Goal: Submit feedback/report problem: Submit feedback/report problem

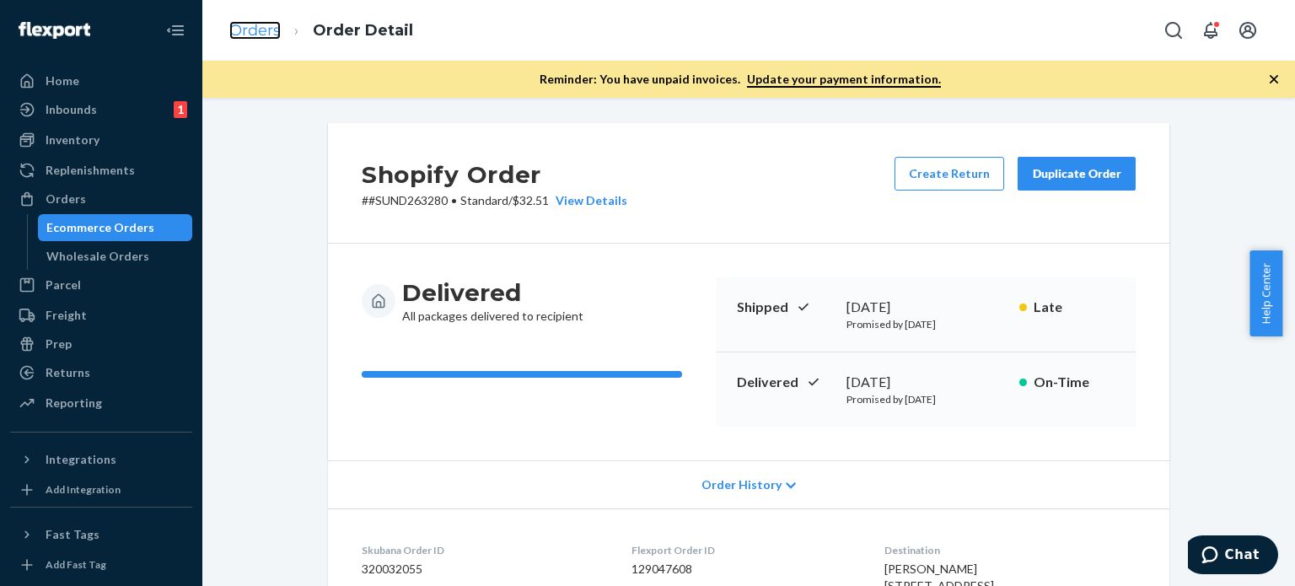
click at [256, 33] on link "Orders" at bounding box center [254, 30] width 51 height 19
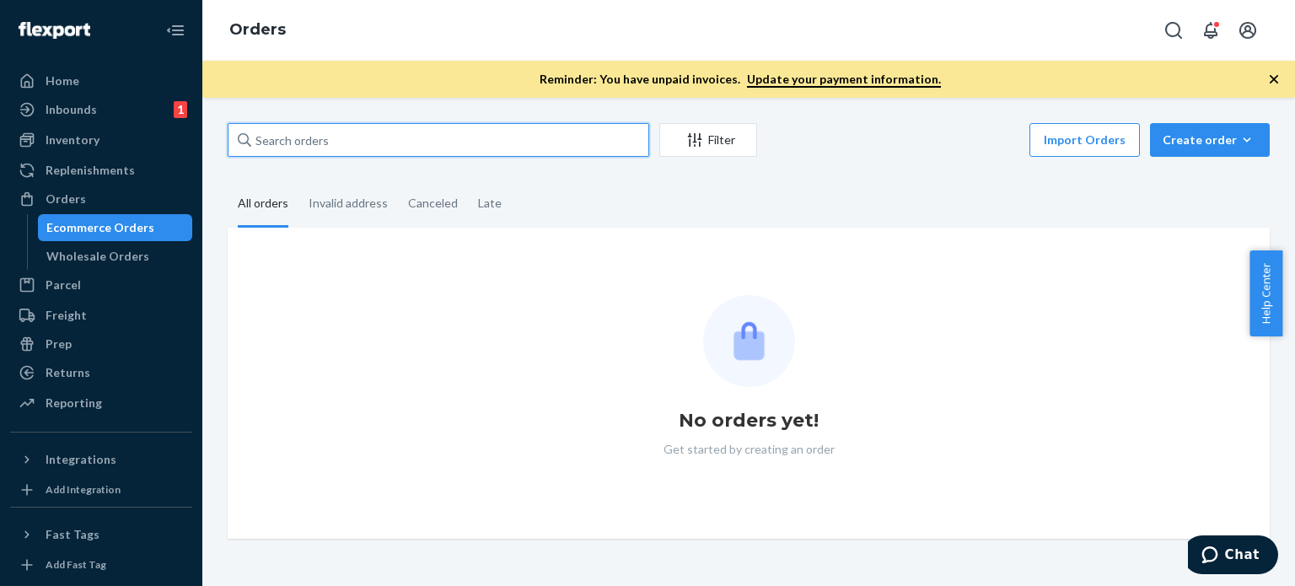
click at [335, 137] on input "text" at bounding box center [439, 140] width 422 height 34
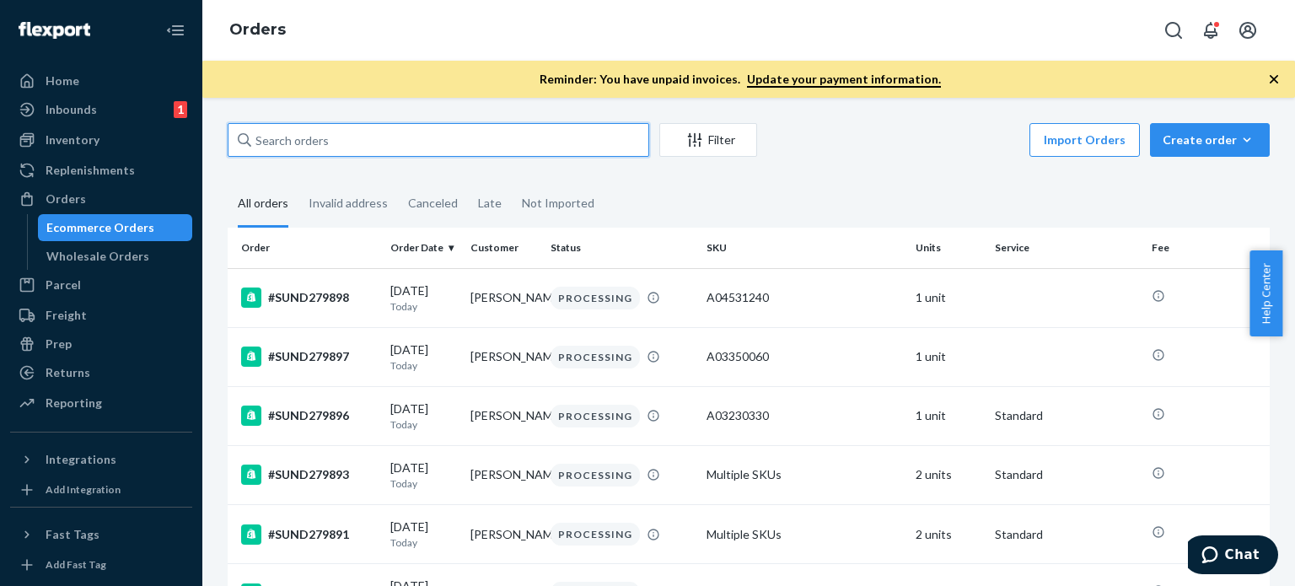
paste input "#SUND278808"
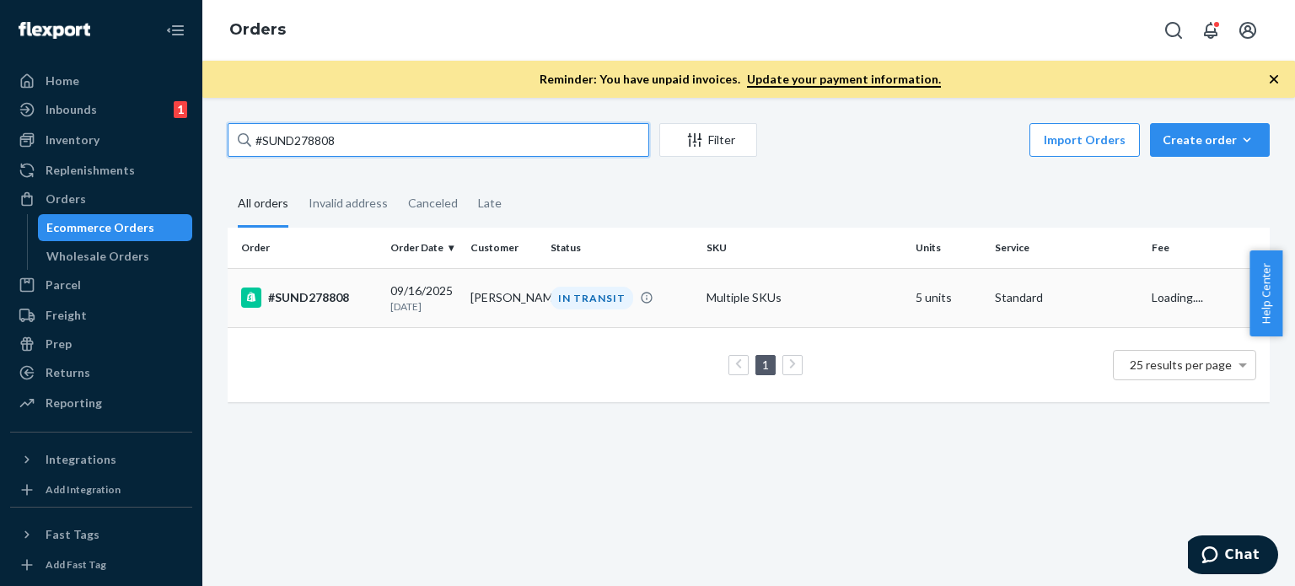
type input "#SUND278808"
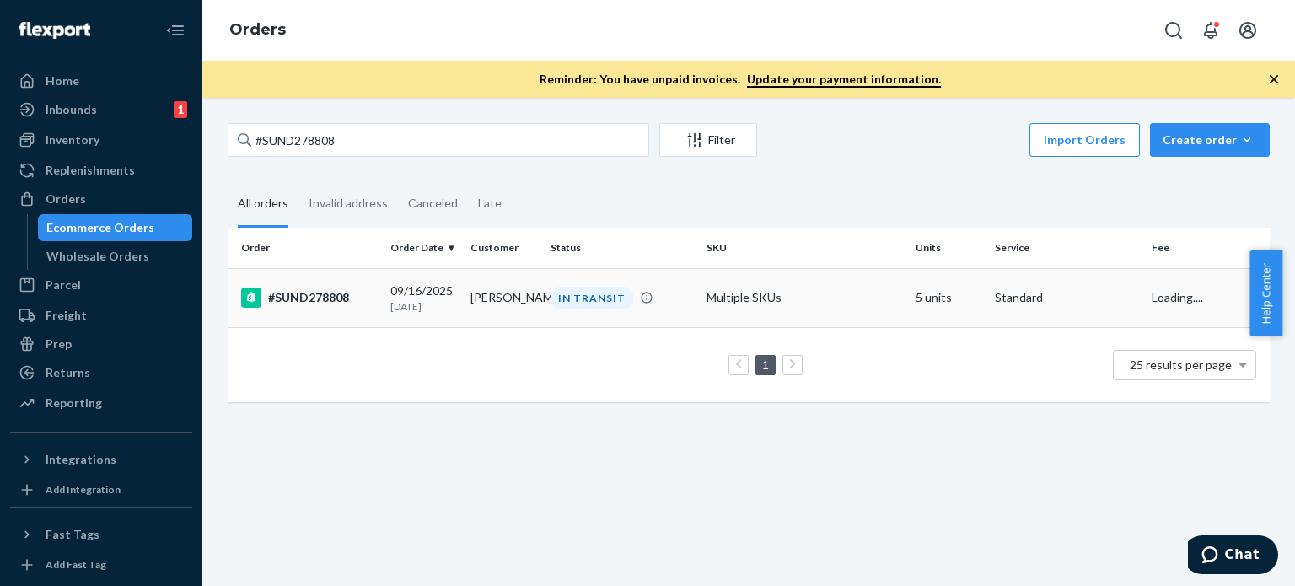
click at [384, 308] on td "[DATE] [DATE]" at bounding box center [424, 297] width 80 height 59
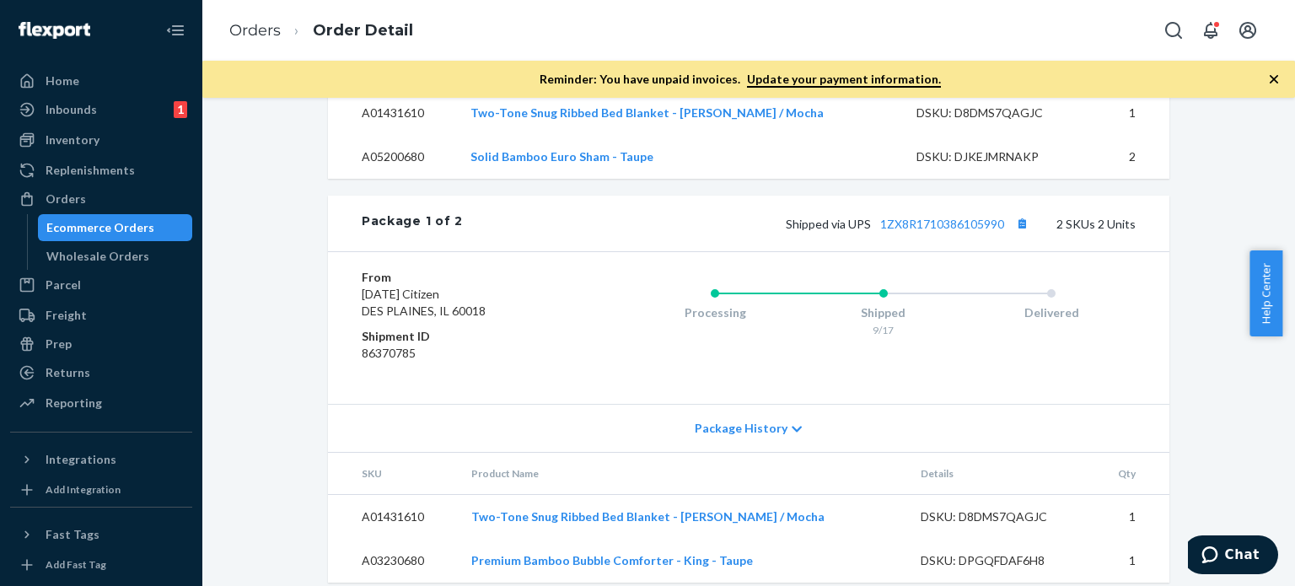
scroll to position [759, 0]
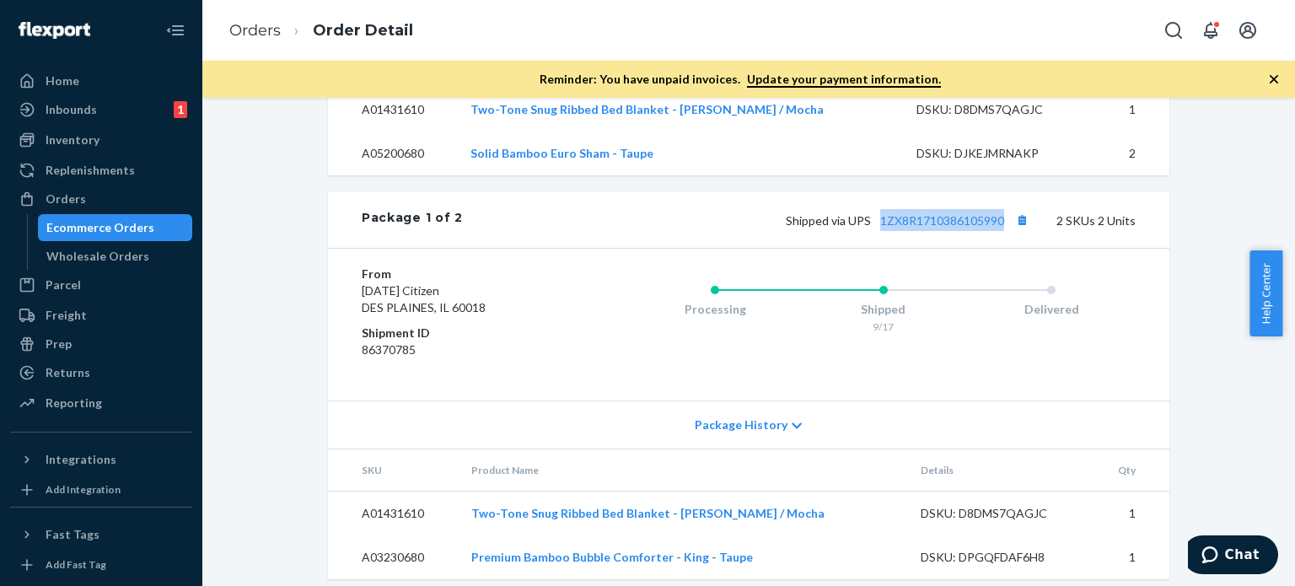
drag, startPoint x: 875, startPoint y: 236, endPoint x: 1011, endPoint y: 239, distance: 135.8
click at [1011, 239] on div "Package 1 of 2 Shipped via UPS 1ZX8R1710386105990 2 SKUs 2 Units" at bounding box center [748, 220] width 841 height 56
copy link "1ZX8R1710386105990"
click at [246, 27] on link "Orders" at bounding box center [254, 30] width 51 height 19
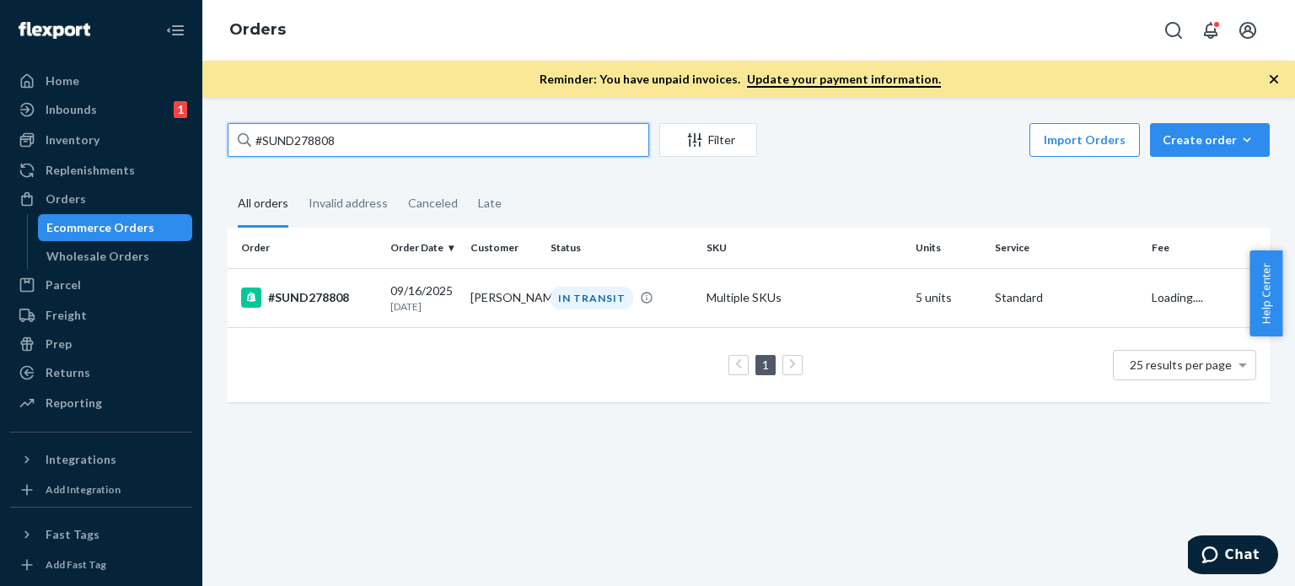
drag, startPoint x: 355, startPoint y: 138, endPoint x: 243, endPoint y: 135, distance: 112.2
click at [243, 135] on div "#SUND278808" at bounding box center [439, 140] width 422 height 34
paste input "9186"
type input "#SUND279186"
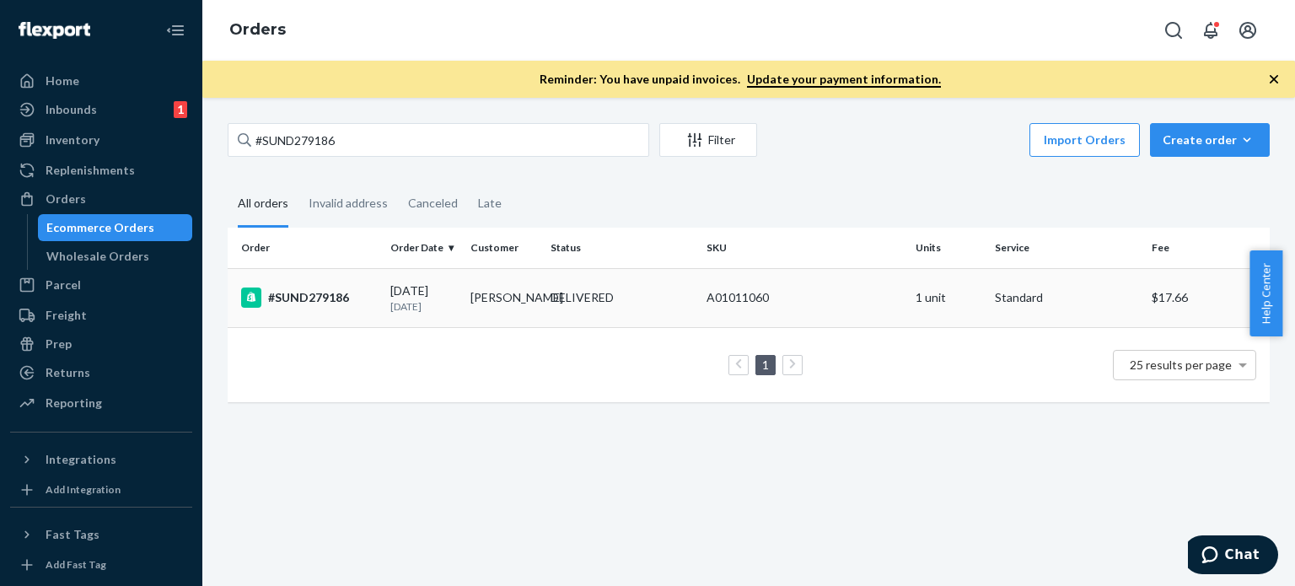
click at [395, 297] on div "[DATE] [DATE]" at bounding box center [423, 297] width 67 height 31
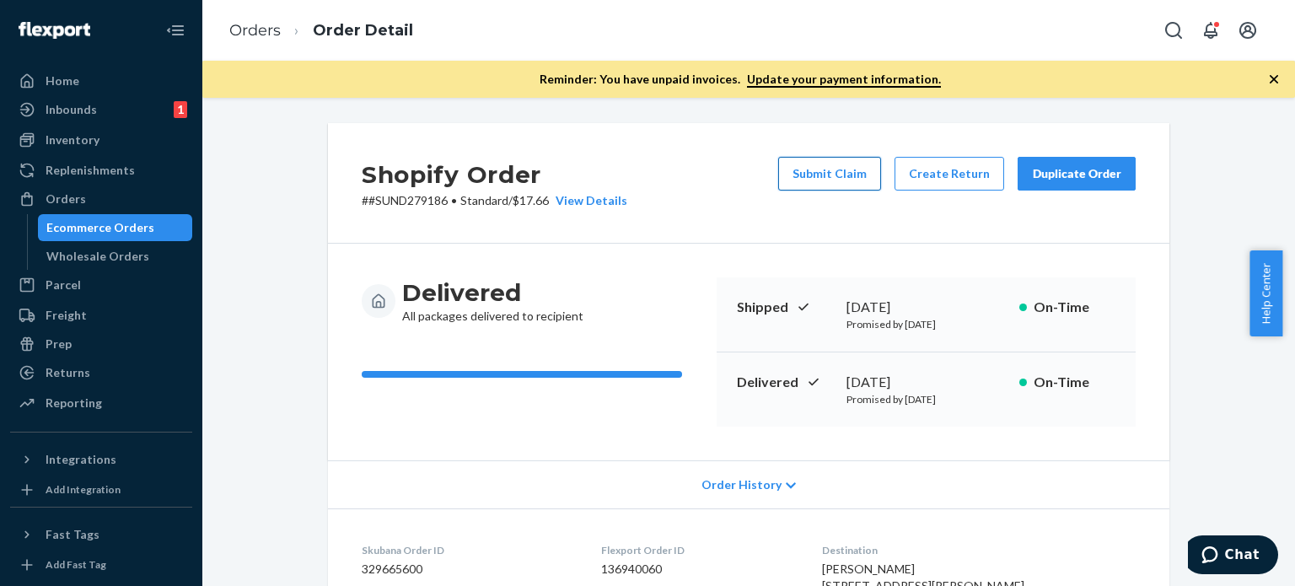
click at [812, 174] on button "Submit Claim" at bounding box center [829, 174] width 103 height 34
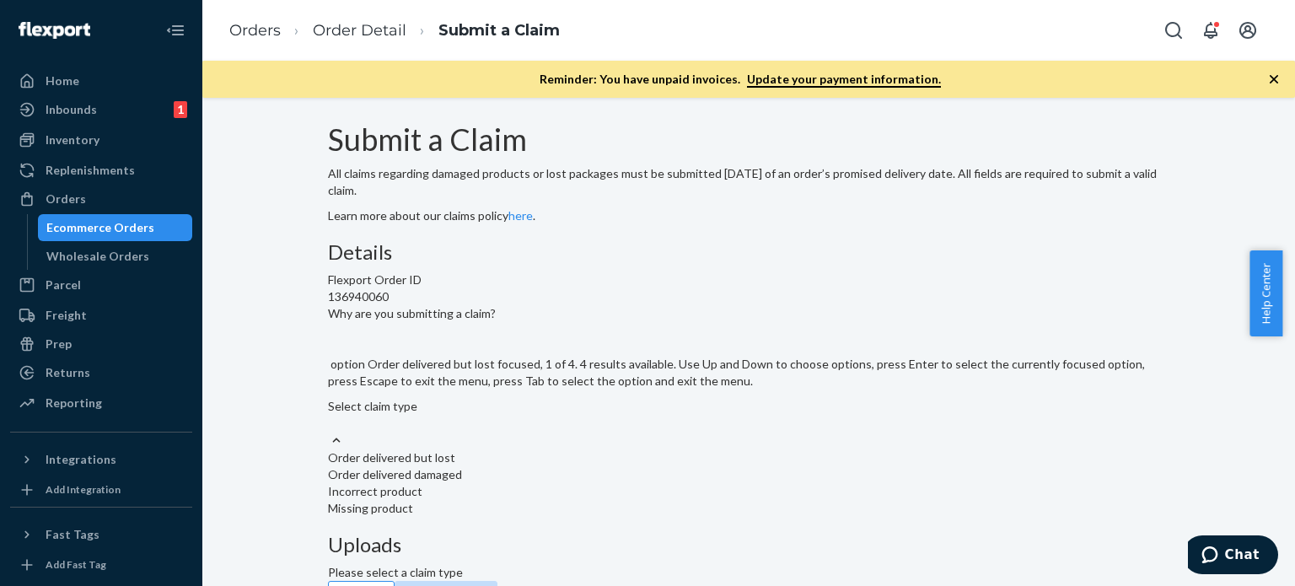
click at [619, 432] on div "Select claim type" at bounding box center [748, 415] width 841 height 34
click at [330, 432] on input "Why are you submitting a claim? option Order delivered but lost focused, 1 of 4…" at bounding box center [329, 423] width 2 height 17
click at [589, 483] on div "Incorrect product" at bounding box center [748, 491] width 841 height 17
click at [330, 415] on input "Why are you submitting a claim? option Incorrect product focused, 3 of 4. 4 res…" at bounding box center [329, 423] width 2 height 17
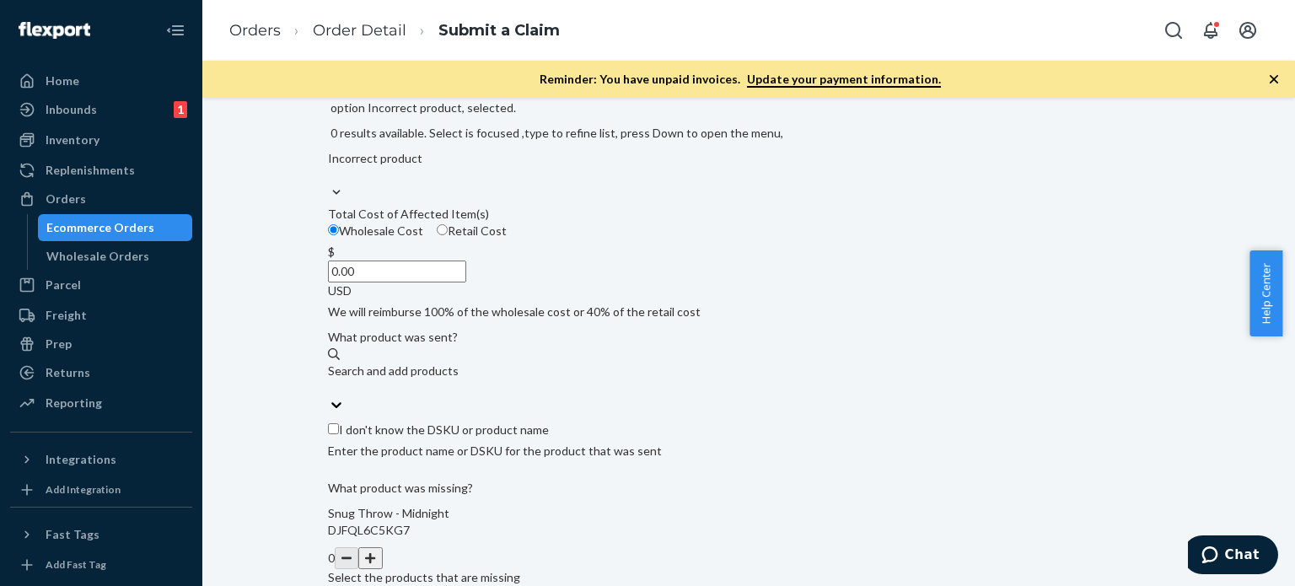
scroll to position [253, 0]
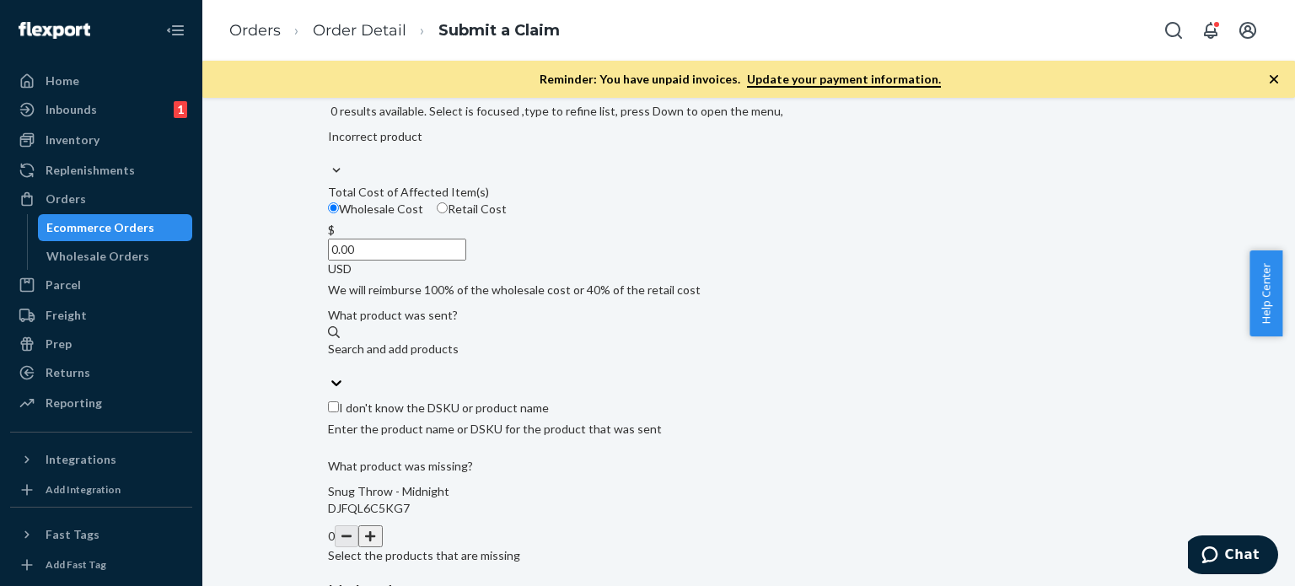
click at [642, 277] on div "$ 0.00 USD" at bounding box center [748, 250] width 841 height 56
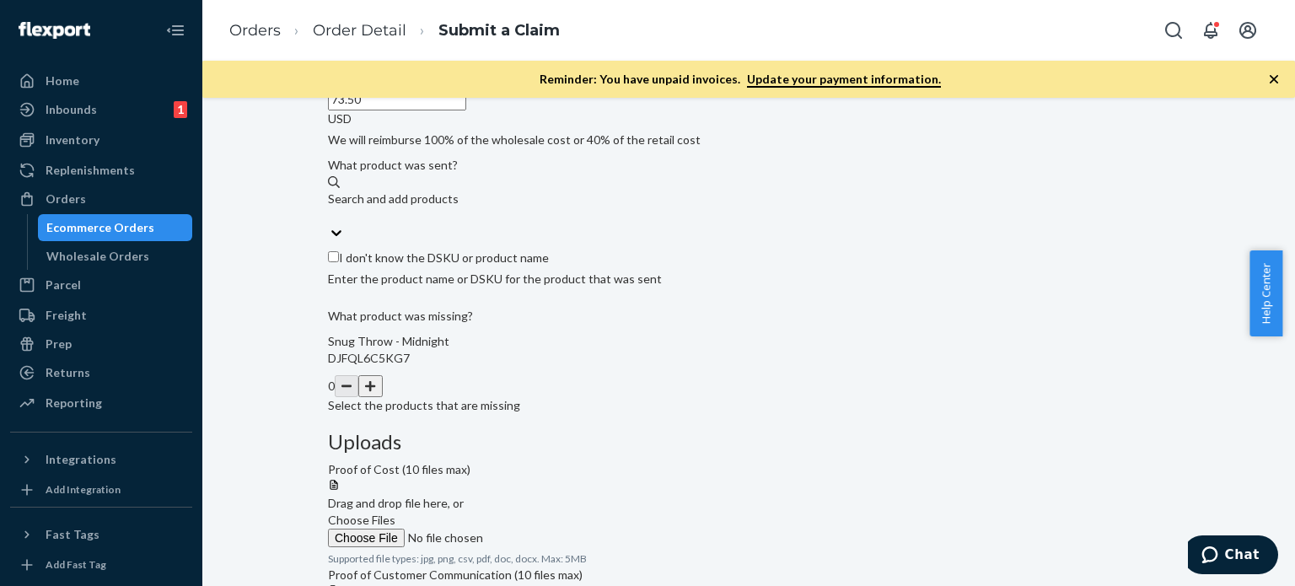
scroll to position [364, 0]
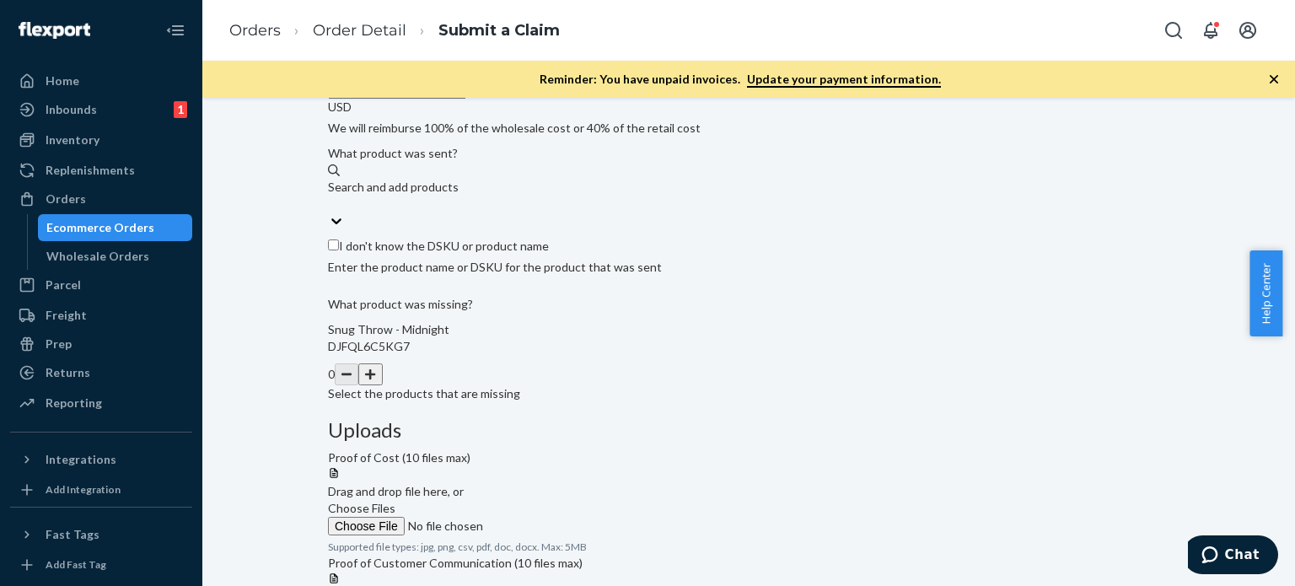
type input "73.50"
click at [339, 250] on input "I don't know the DSKU or product name" at bounding box center [333, 244] width 11 height 11
checkbox input "true"
click at [429, 234] on div "Search and add products" at bounding box center [748, 198] width 841 height 72
click at [382, 385] on button "button" at bounding box center [370, 374] width 24 height 22
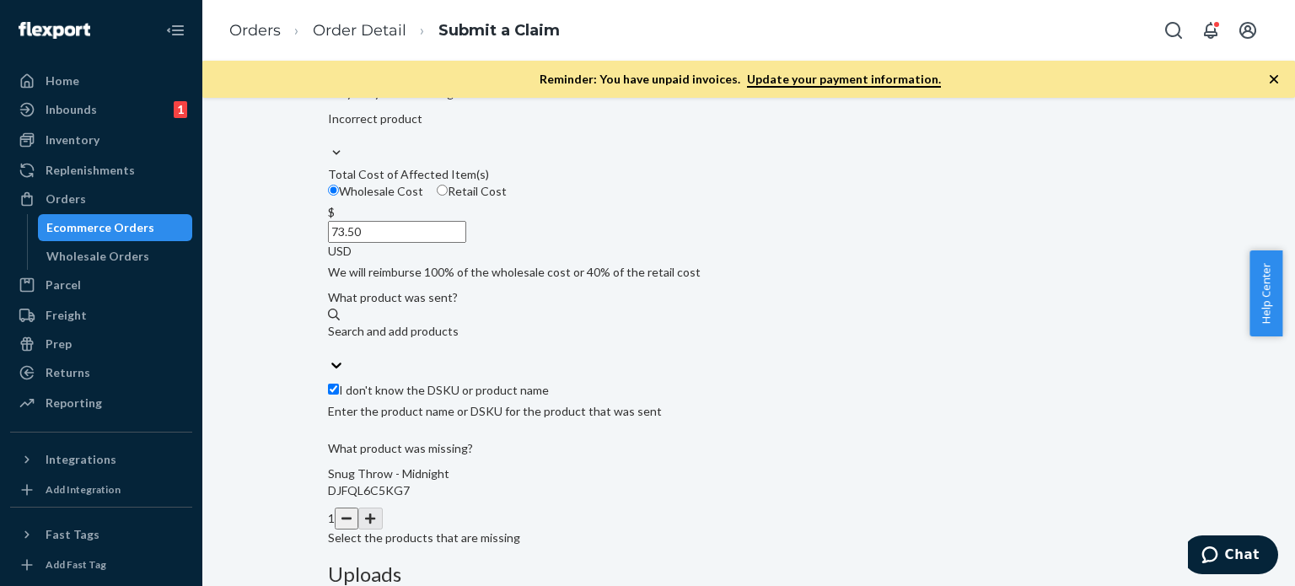
scroll to position [111, 0]
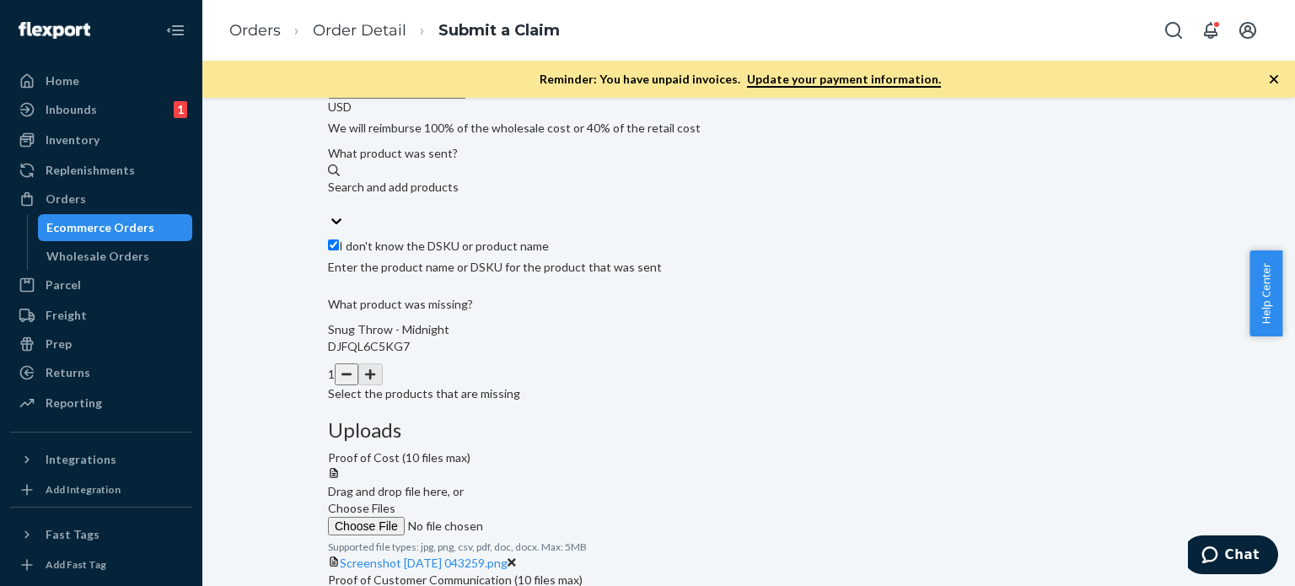
scroll to position [405, 0]
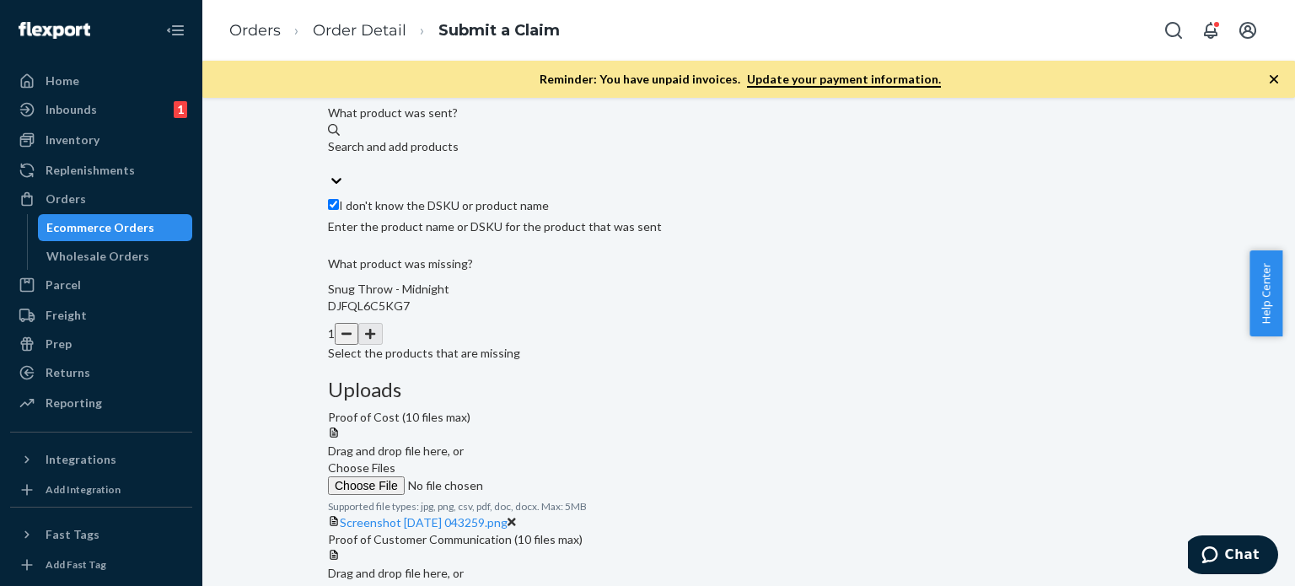
click at [395, 583] on span "Choose Files" at bounding box center [361, 590] width 67 height 14
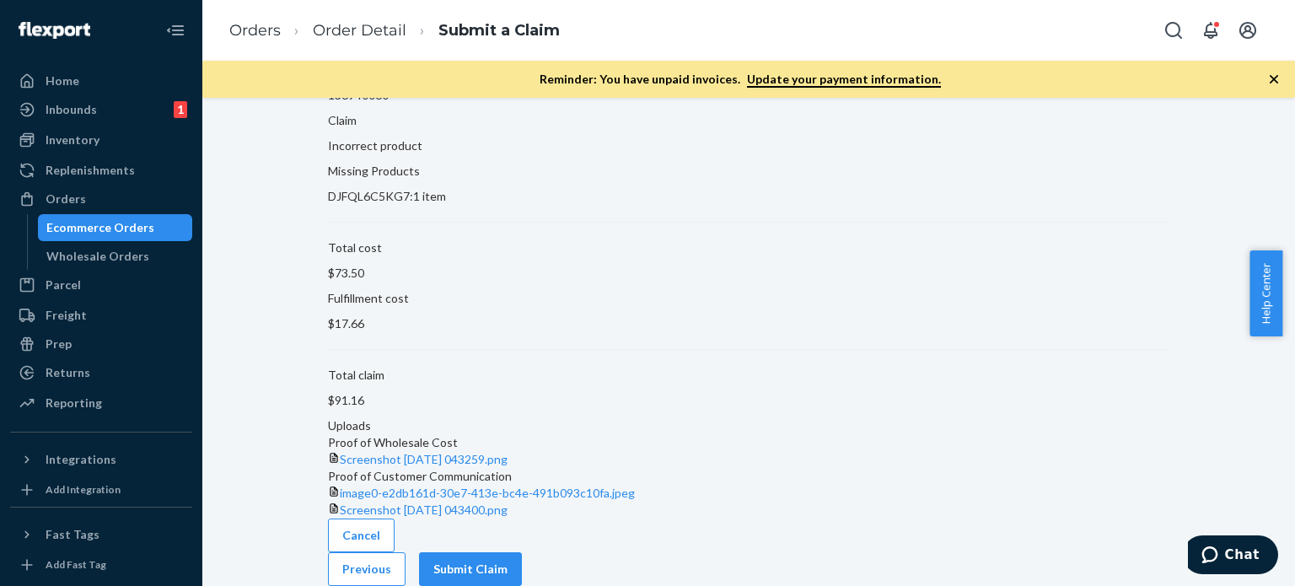
scroll to position [158, 0]
click at [522, 556] on button "Submit Claim" at bounding box center [470, 569] width 103 height 34
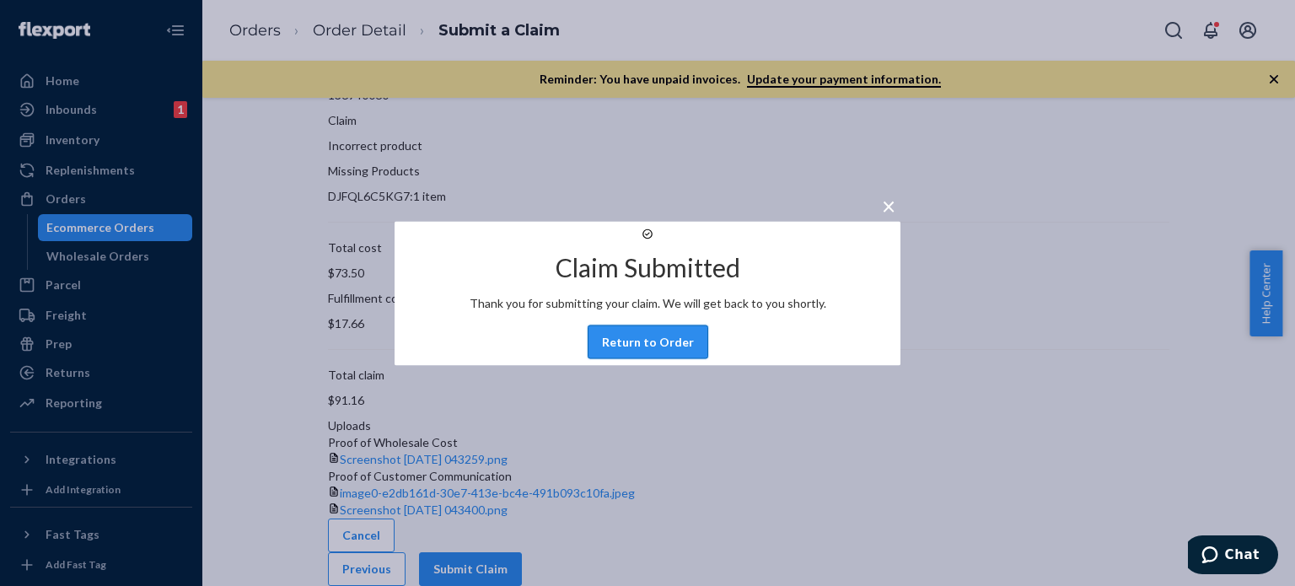
click at [658, 358] on button "Return to Order" at bounding box center [648, 342] width 121 height 34
